Goal: Transaction & Acquisition: Book appointment/travel/reservation

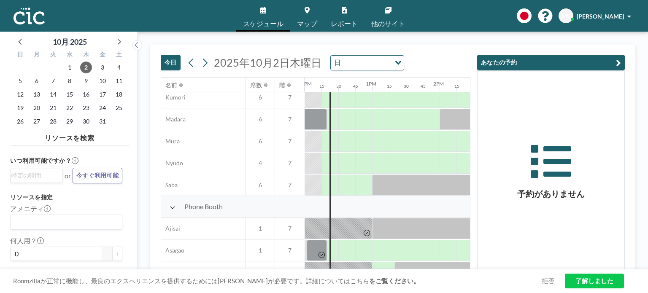
scroll to position [253, 810]
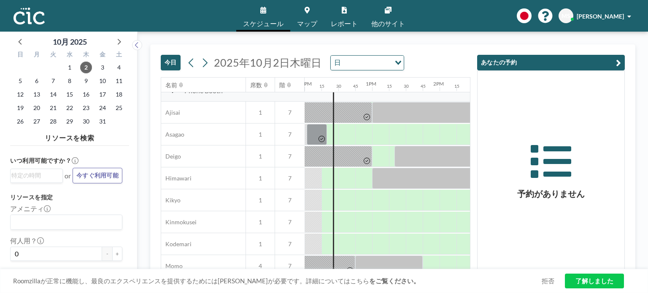
click at [308, 9] on icon at bounding box center [306, 10] width 5 height 7
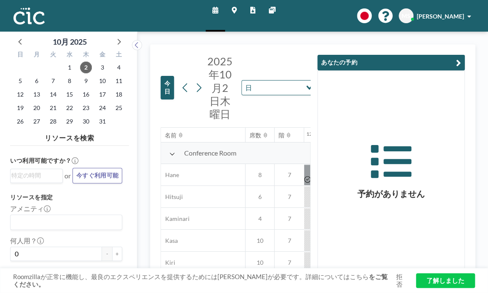
scroll to position [0, 810]
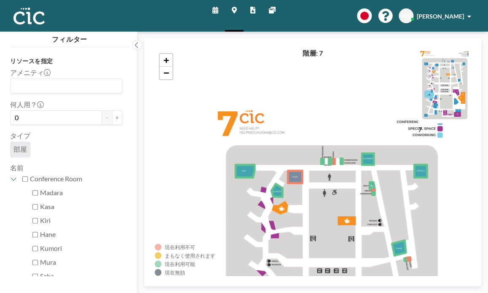
click at [209, 13] on link "スケジュール" at bounding box center [215, 16] width 19 height 32
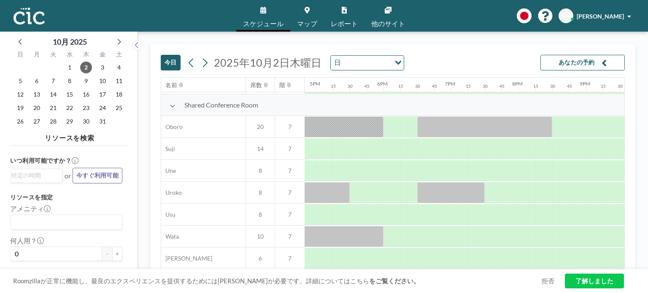
scroll to position [615, 1132]
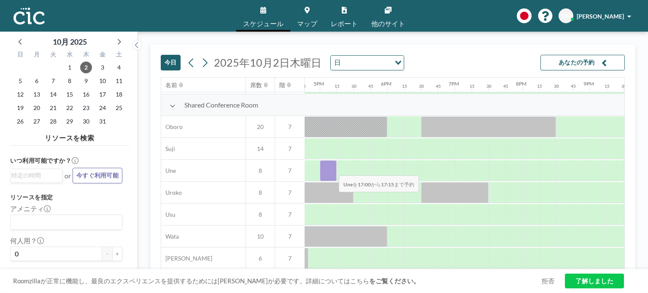
click at [332, 169] on div at bounding box center [328, 170] width 17 height 21
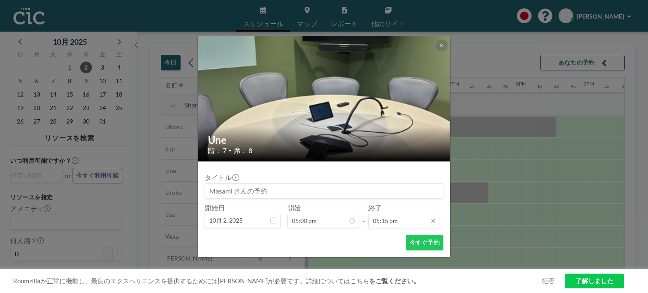
scroll to position [1036, 0]
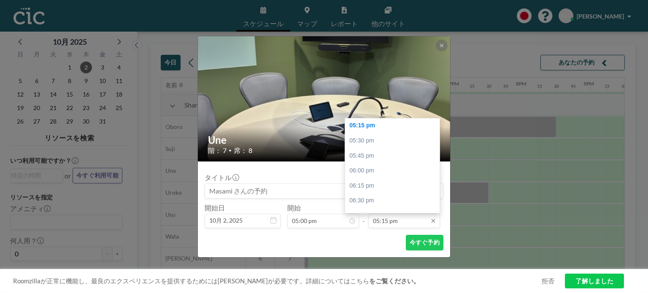
click at [381, 222] on input "05:15 pm" at bounding box center [404, 221] width 72 height 14
click at [386, 172] on div "06:00 pm" at bounding box center [394, 170] width 99 height 15
type input "06:00 pm"
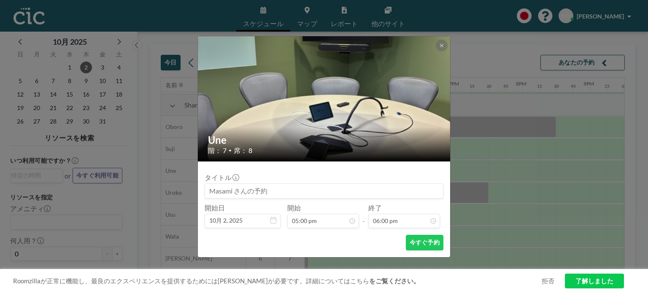
scroll to position [1081, 0]
click at [423, 245] on button "今すぐ予約" at bounding box center [425, 243] width 38 height 16
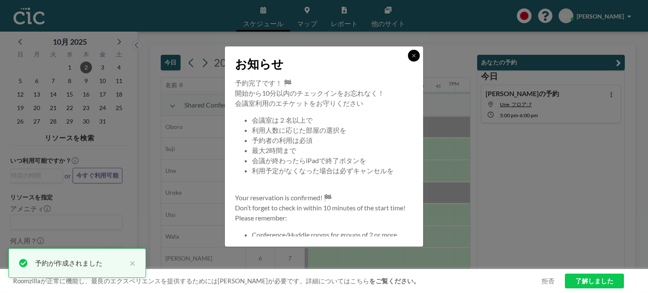
click at [416, 57] on icon at bounding box center [413, 55] width 5 height 5
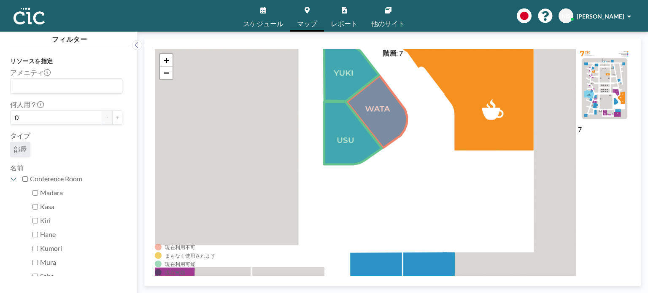
drag, startPoint x: 425, startPoint y: 218, endPoint x: 310, endPoint y: 94, distance: 169.8
click at [310, 94] on div "+ −" at bounding box center [393, 162] width 476 height 227
